Goal: Information Seeking & Learning: Learn about a topic

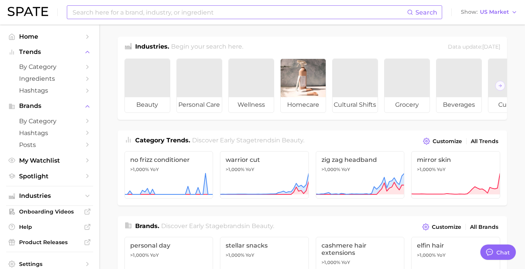
click at [146, 14] on input at bounding box center [240, 12] width 336 height 13
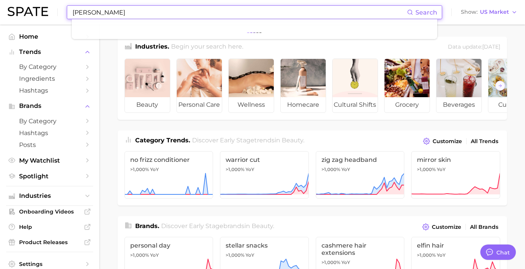
type input "[PERSON_NAME]"
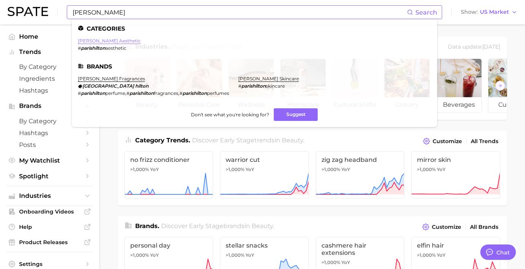
click at [98, 40] on link "[PERSON_NAME] aesthetic" at bounding box center [109, 41] width 63 height 6
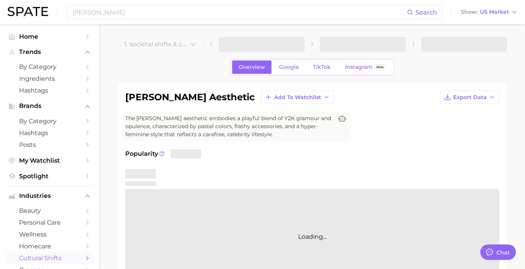
type textarea "x"
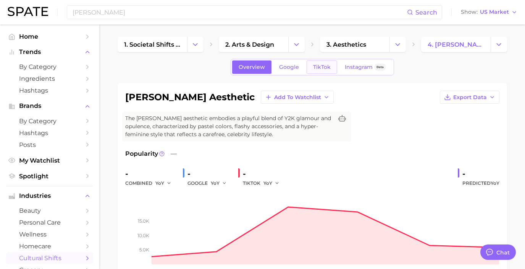
click at [326, 68] on span "TikTok" at bounding box center [322, 67] width 18 height 6
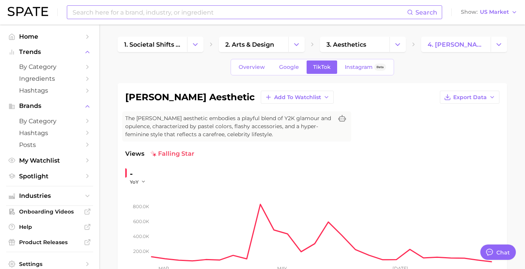
click at [113, 14] on input at bounding box center [240, 12] width 336 height 13
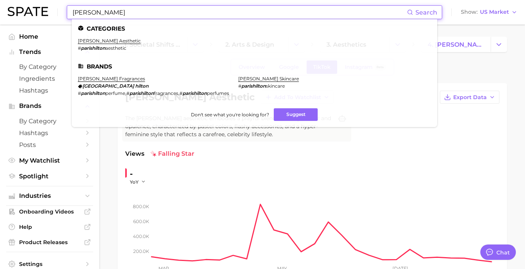
type input "[PERSON_NAME]"
